Goal: Task Accomplishment & Management: Use online tool/utility

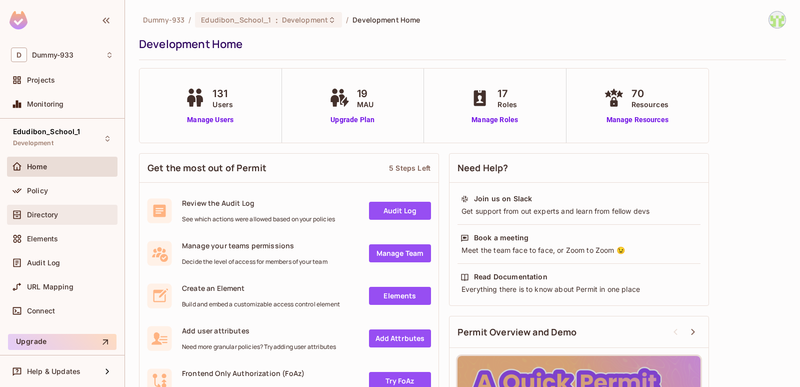
click at [68, 216] on div "Directory" at bounding box center [70, 215] width 87 height 8
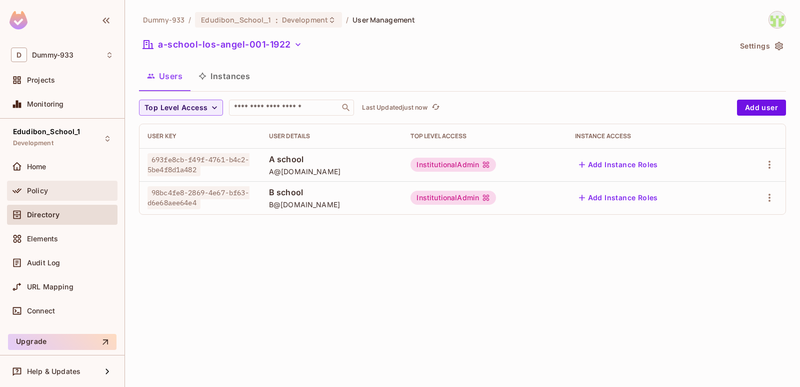
click at [79, 185] on div "Policy" at bounding box center [62, 191] width 103 height 12
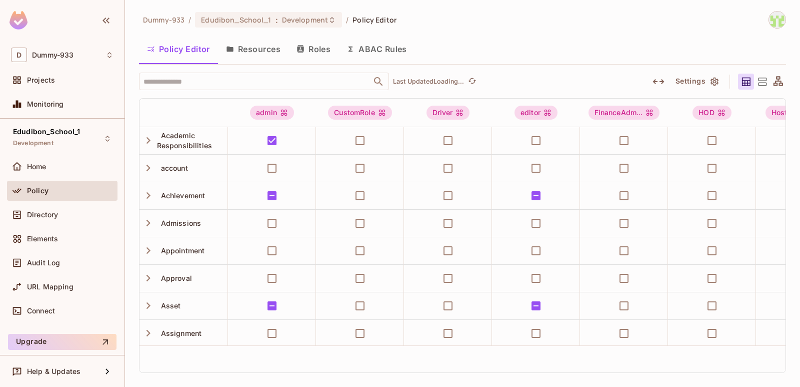
click at [268, 52] on button "Resources" at bounding box center [253, 49] width 71 height 25
click at [255, 52] on div "Dummy-933 / Edudibon_School_1 : Development / Policy Editor Policy Editor Resou…" at bounding box center [462, 193] width 675 height 387
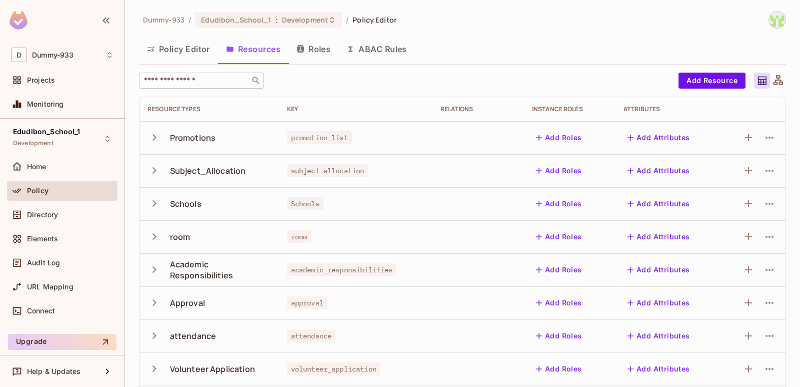
click at [228, 86] on div "​" at bounding box center [201, 81] width 125 height 16
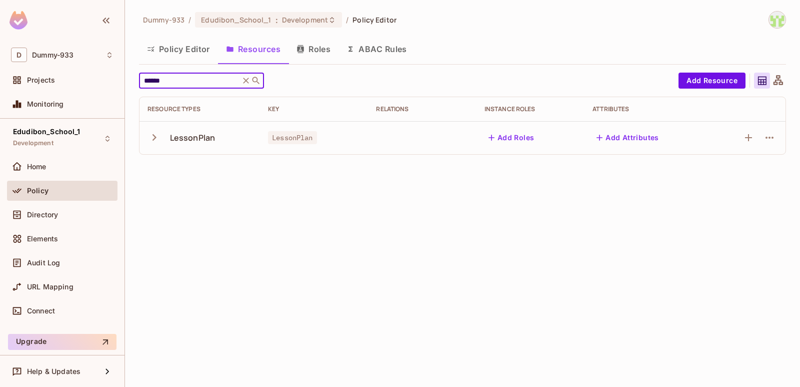
type input "******"
click at [189, 50] on button "Policy Editor" at bounding box center [178, 49] width 79 height 25
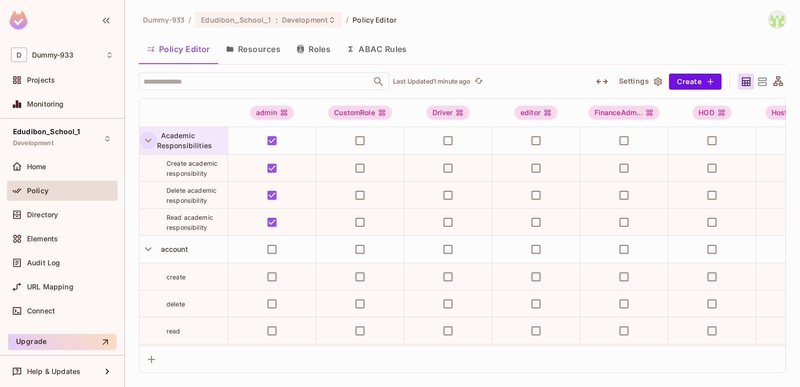
click at [147, 142] on icon "button" at bounding box center [149, 141] width 14 height 14
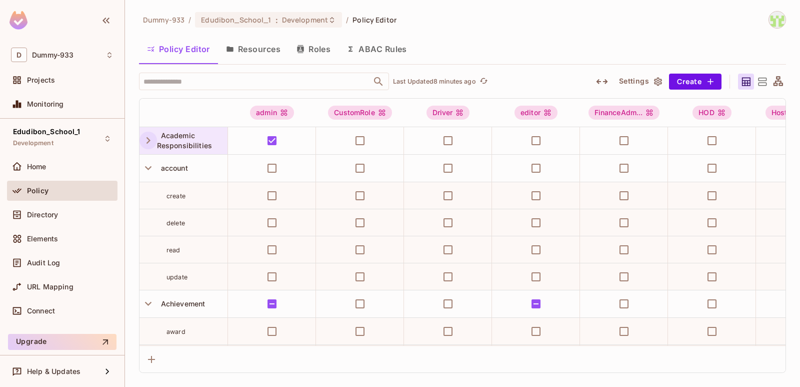
click at [541, 15] on div "Dummy-933 / Edudibon_School_1 : Development / Policy Editor" at bounding box center [462, 20] width 647 height 18
